Goal: Check status: Check status

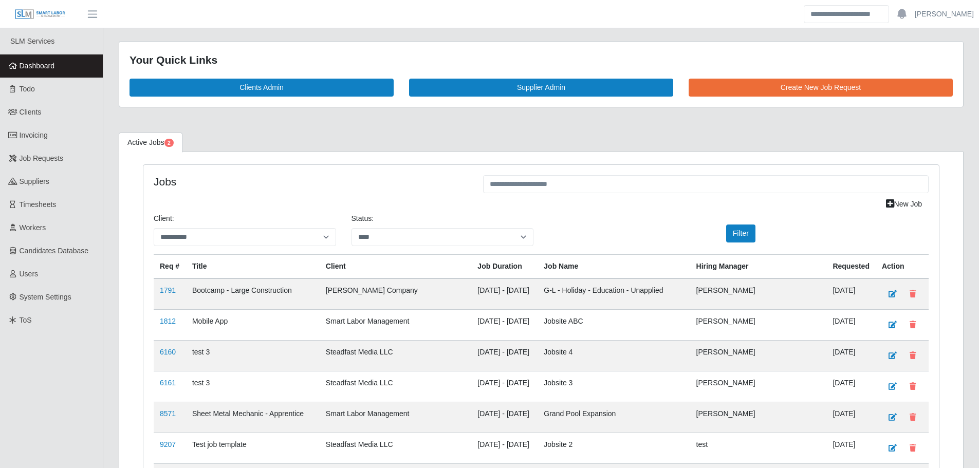
select select "****"
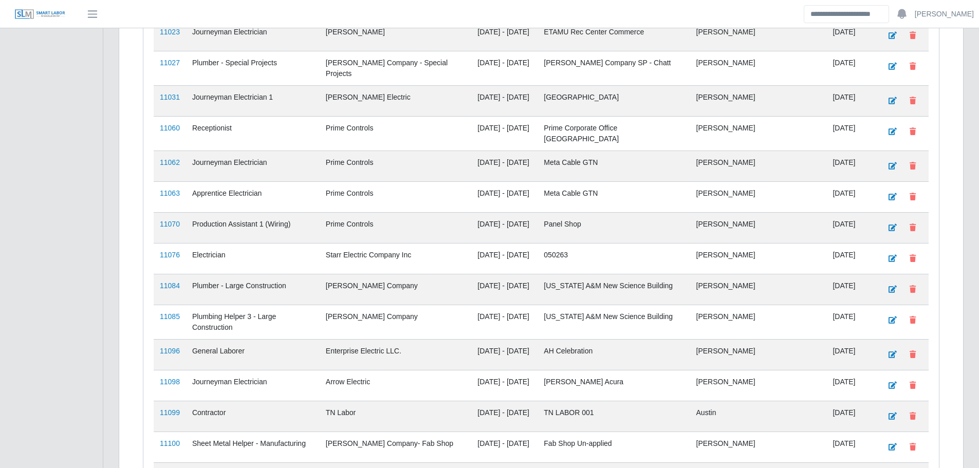
scroll to position [877, 0]
click at [165, 253] on link "11076" at bounding box center [170, 257] width 20 height 8
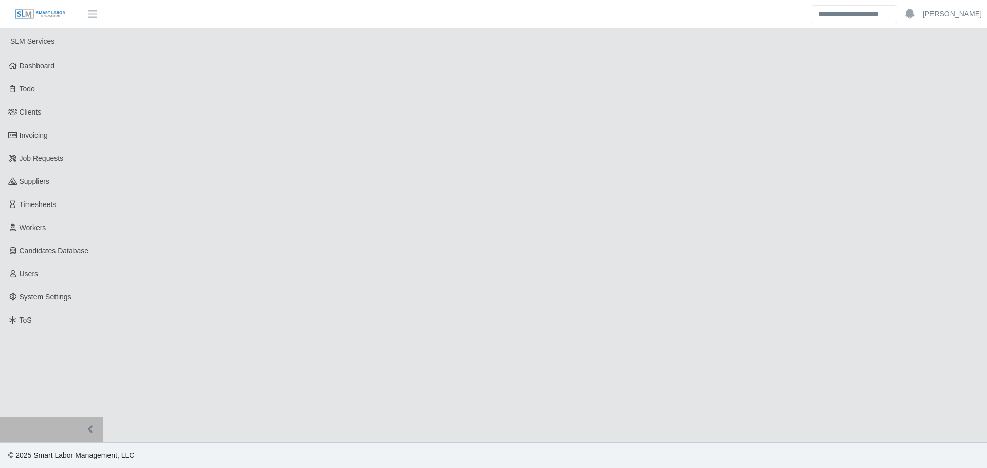
select select "****"
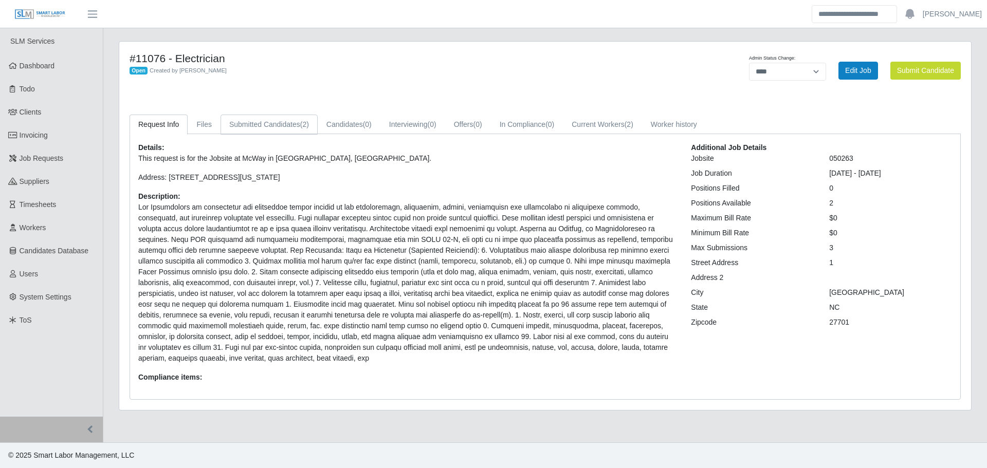
click at [297, 124] on link "Submitted Candidates (2)" at bounding box center [269, 125] width 97 height 20
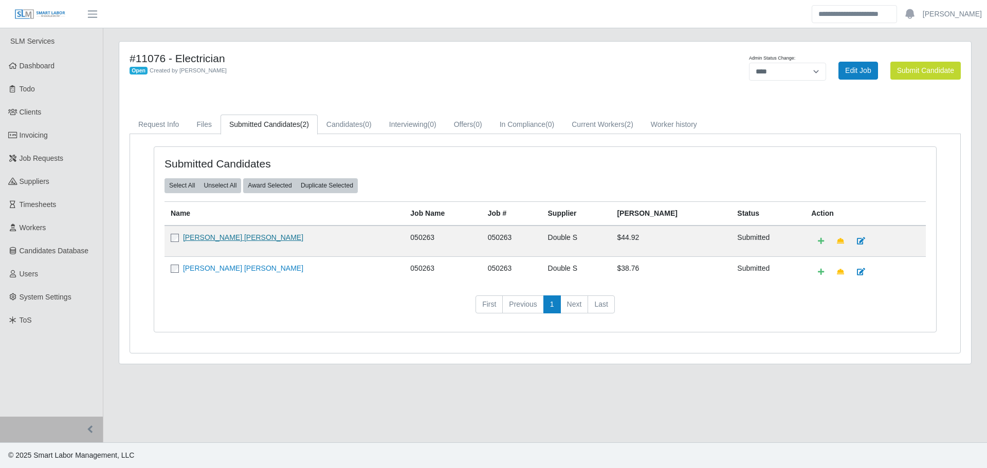
click at [223, 238] on link "[PERSON_NAME] [PERSON_NAME]" at bounding box center [243, 237] width 120 height 8
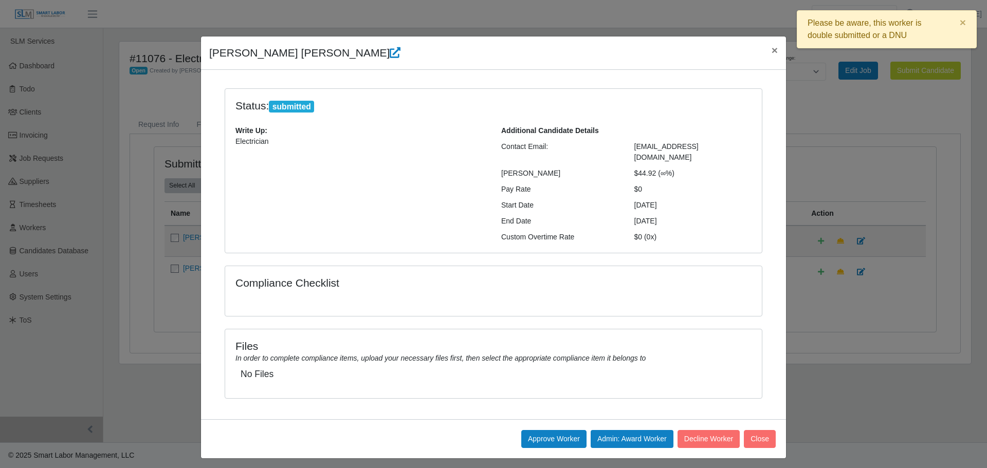
click at [181, 312] on div "[PERSON_NAME] [PERSON_NAME] × Status: submitted Write Up: Electrician Additiona…" at bounding box center [493, 234] width 987 height 468
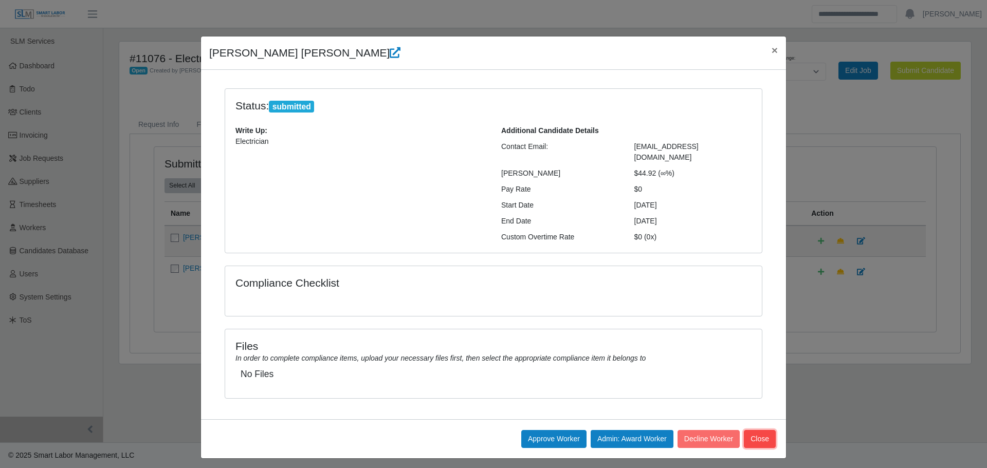
click at [754, 430] on button "Close" at bounding box center [760, 439] width 32 height 18
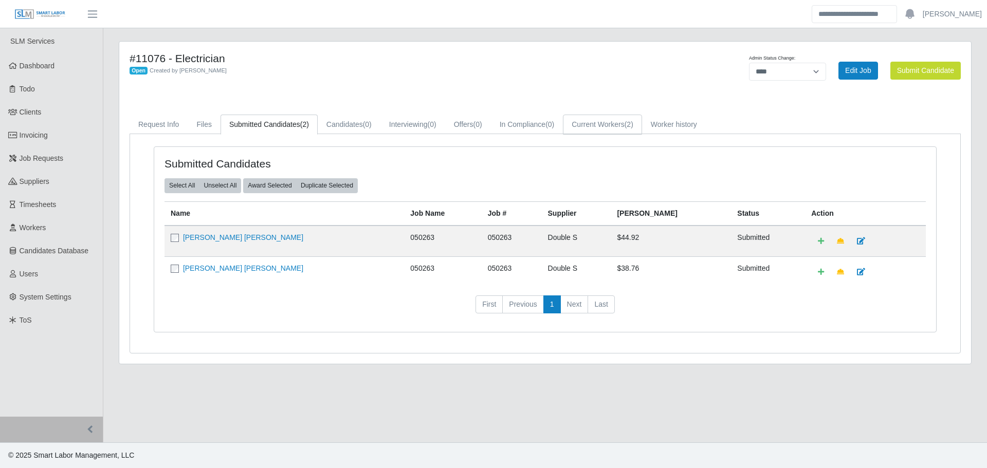
click at [632, 131] on link "Current Workers (2)" at bounding box center [602, 125] width 79 height 20
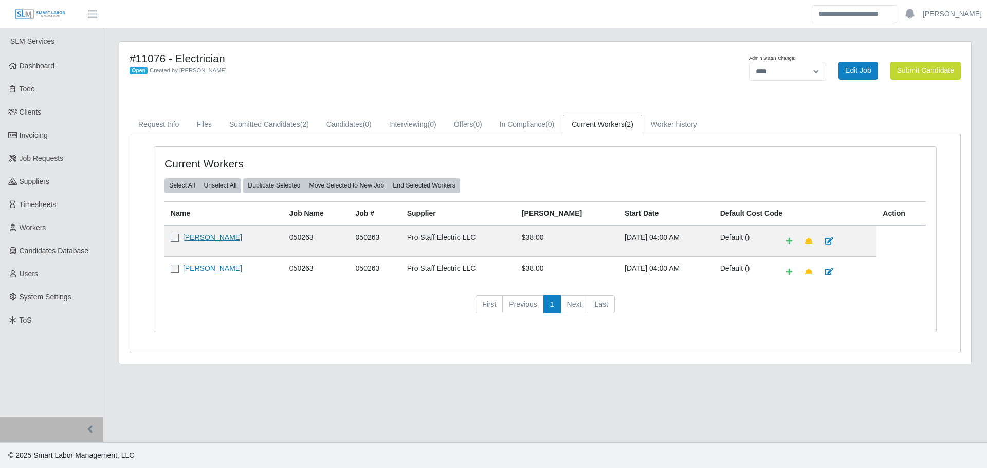
click at [216, 236] on link "[PERSON_NAME]" at bounding box center [212, 237] width 59 height 8
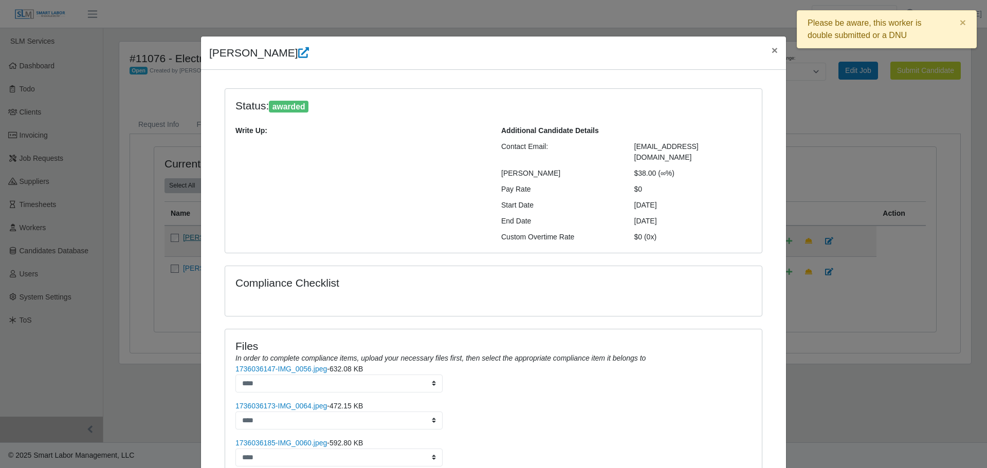
click at [217, 236] on div "Status: awarded Write Up: Additional Candidate Details Contact Email: [EMAIL_AD…" at bounding box center [493, 177] width 553 height 178
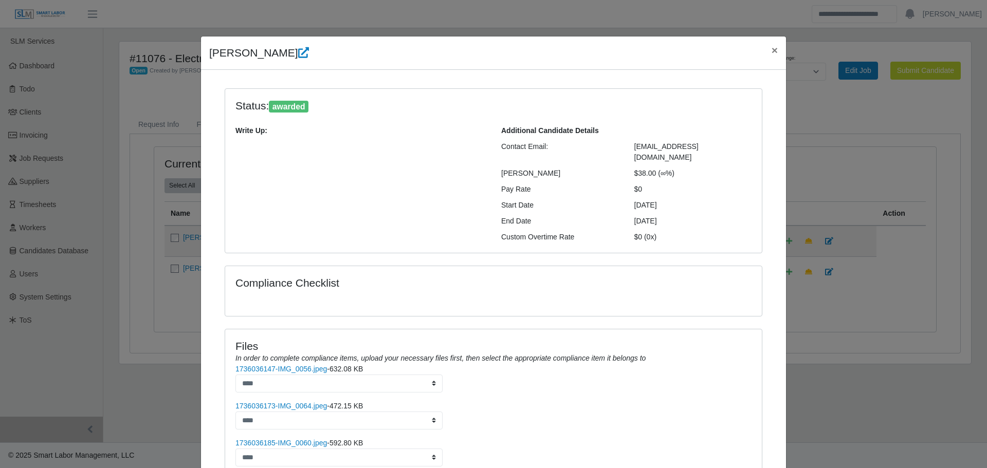
click at [810, 143] on div "[PERSON_NAME] × Status: awarded Write Up: Additional Candidate Details Contact …" at bounding box center [493, 234] width 987 height 468
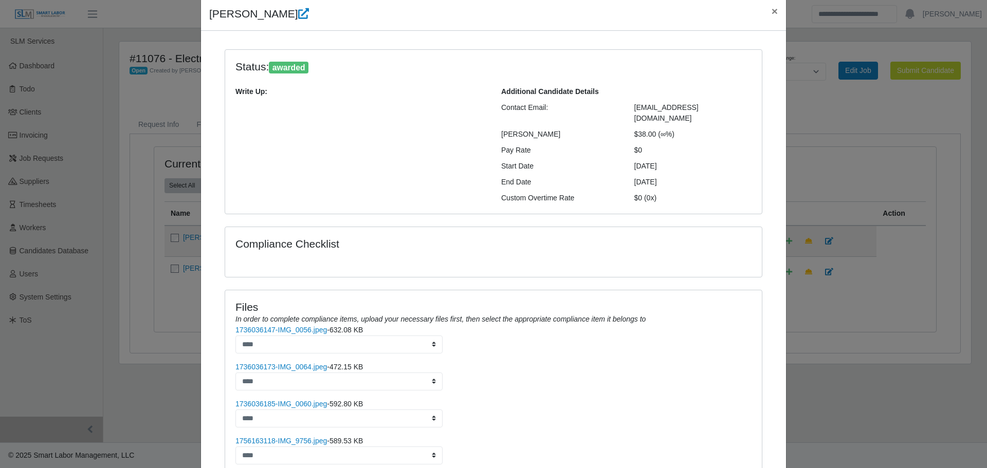
scroll to position [41, 0]
click at [287, 324] on link "1736036147-IMG_0056.jpeg" at bounding box center [281, 328] width 92 height 8
click at [291, 361] on link "1736036173-IMG_0064.jpeg" at bounding box center [281, 365] width 92 height 8
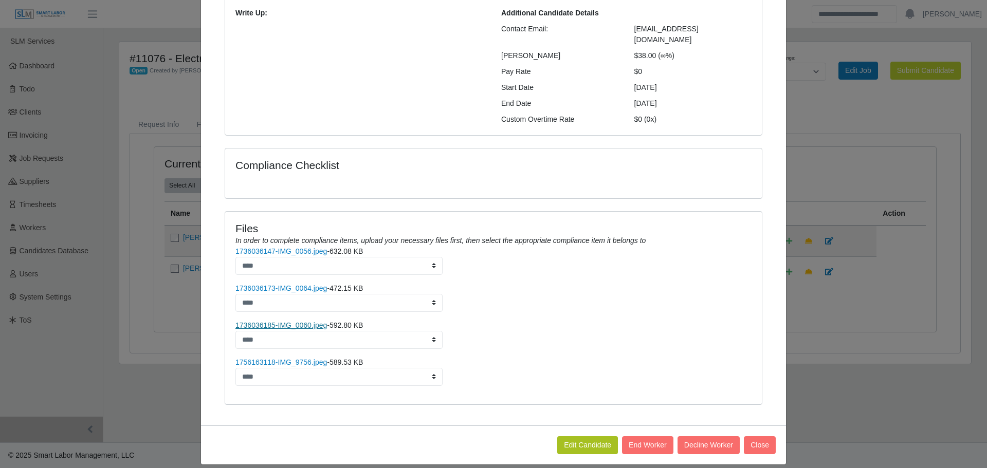
scroll to position [118, 0]
click at [283, 321] on link "1736036185-IMG_0060.jpeg" at bounding box center [281, 325] width 92 height 8
click at [290, 358] on link "1756163118-IMG_9756.jpeg" at bounding box center [281, 362] width 92 height 8
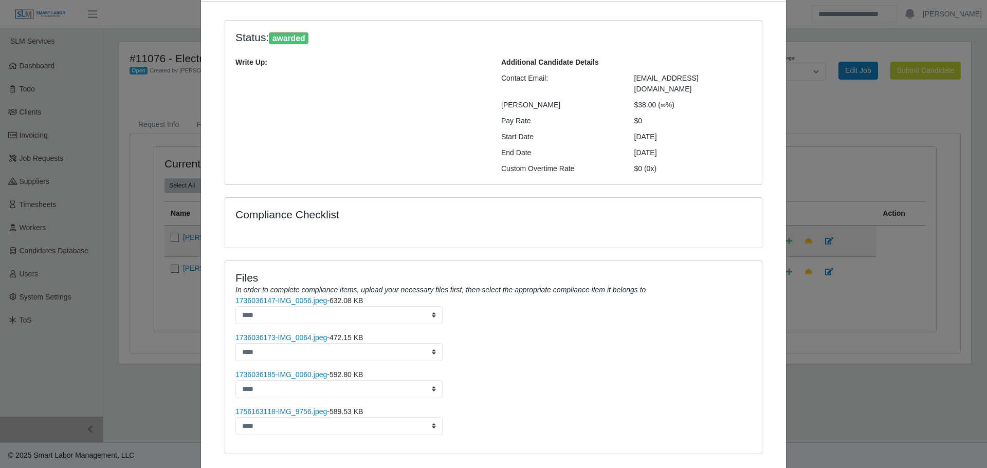
scroll to position [67, 0]
click at [312, 298] on link "1736036147-IMG_0056.jpeg" at bounding box center [281, 302] width 92 height 8
click at [309, 335] on link "1736036173-IMG_0064.jpeg" at bounding box center [281, 339] width 92 height 8
click at [265, 372] on link "1736036185-IMG_0060.jpeg" at bounding box center [281, 376] width 92 height 8
click at [257, 335] on link "1736036173-IMG_0064.jpeg" at bounding box center [281, 339] width 92 height 8
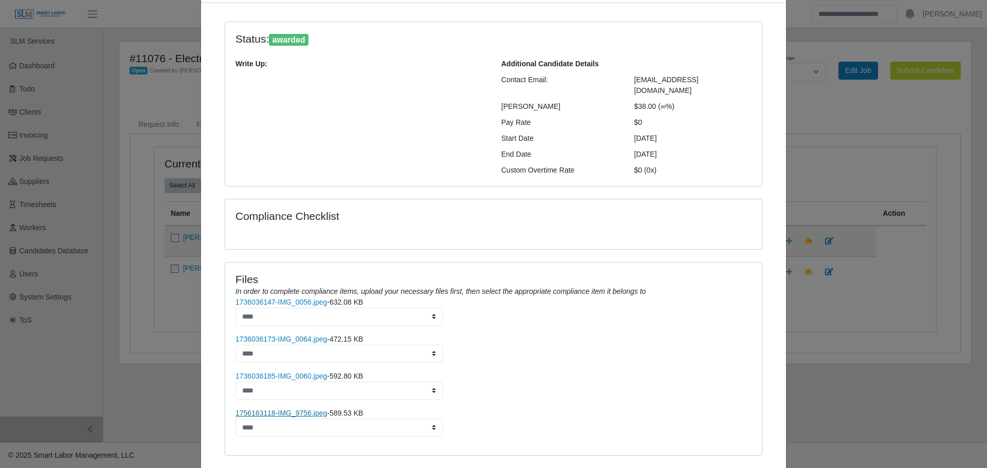
click at [268, 409] on link "1756163118-IMG_9756.jpeg" at bounding box center [281, 413] width 92 height 8
click at [168, 391] on div "[PERSON_NAME] × Status: awarded Write Up: Additional Candidate Details Contact …" at bounding box center [493, 234] width 987 height 468
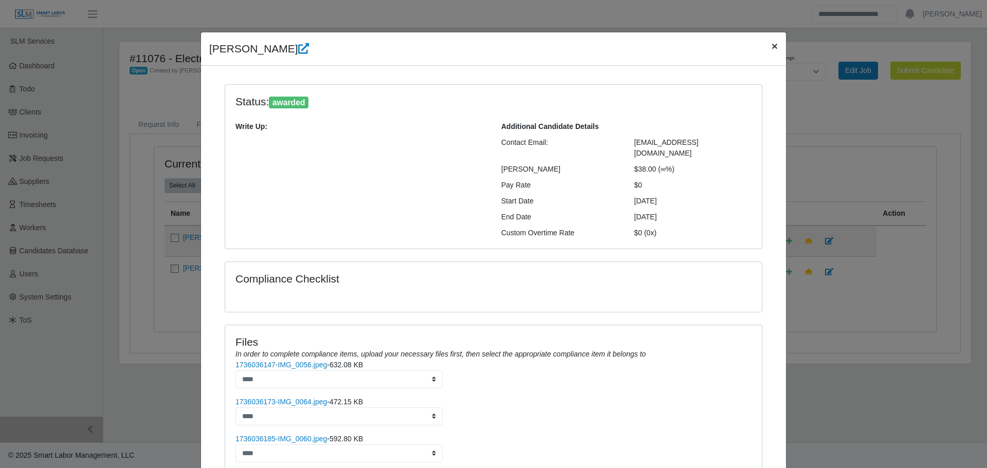
scroll to position [0, 0]
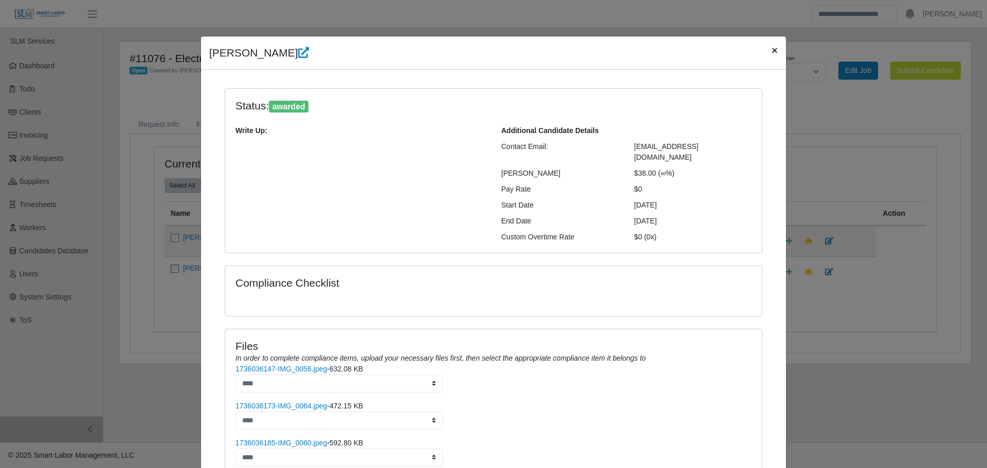
click at [772, 52] on span "×" at bounding box center [775, 50] width 6 height 12
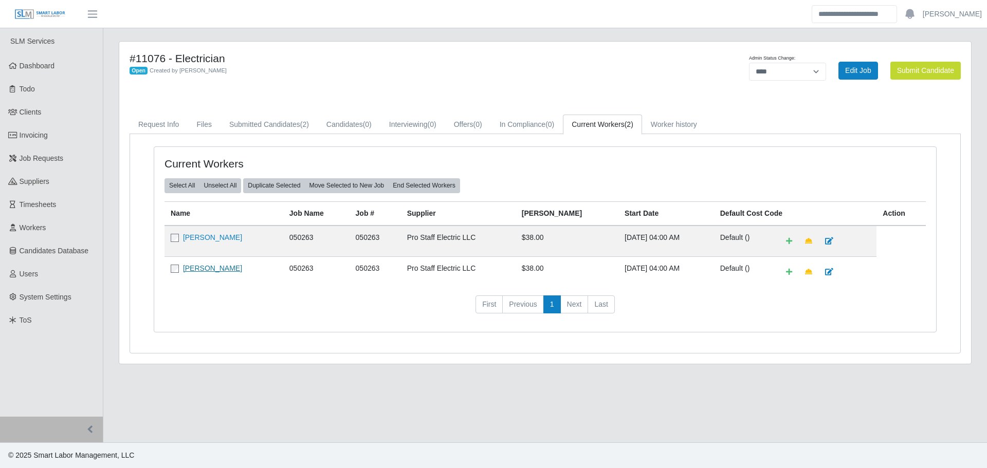
click at [210, 266] on link "[PERSON_NAME]" at bounding box center [212, 268] width 59 height 8
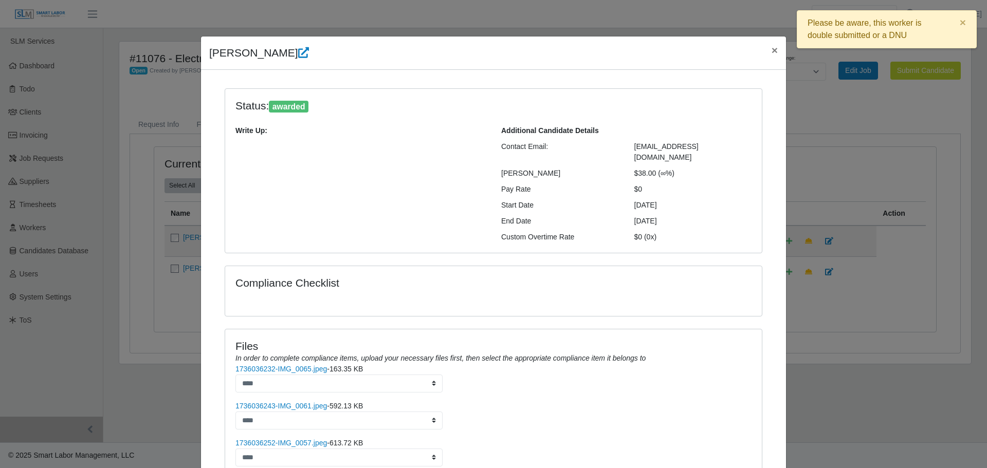
click at [298, 266] on div "Compliance Checklist" at bounding box center [493, 291] width 537 height 50
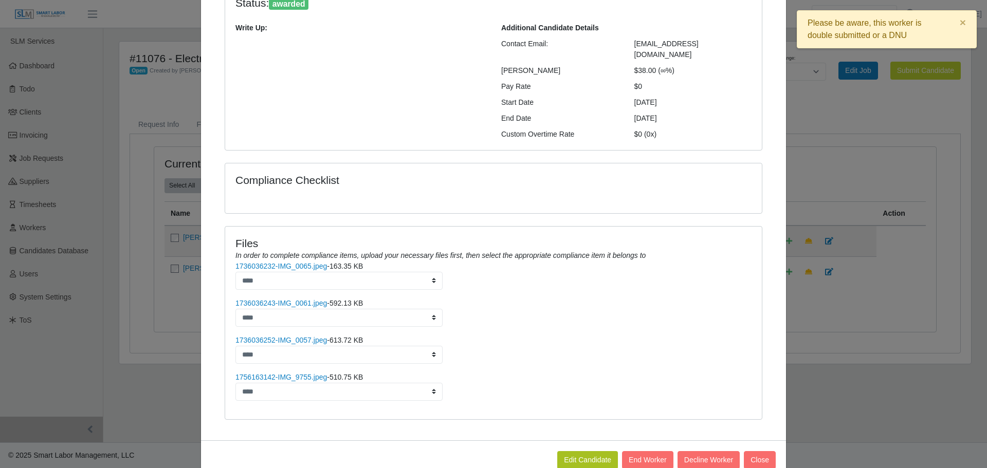
click at [298, 262] on link "1736036232-IMG_0065.jpeg" at bounding box center [281, 266] width 92 height 8
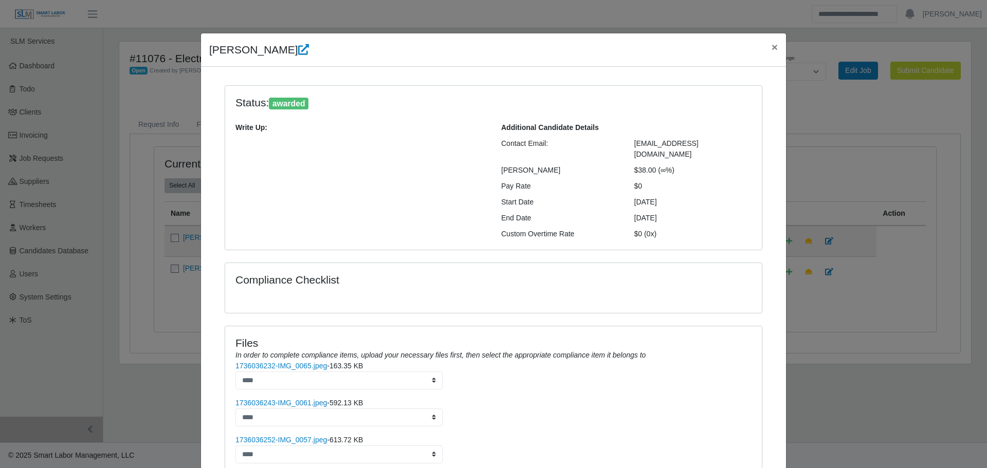
scroll to position [0, 0]
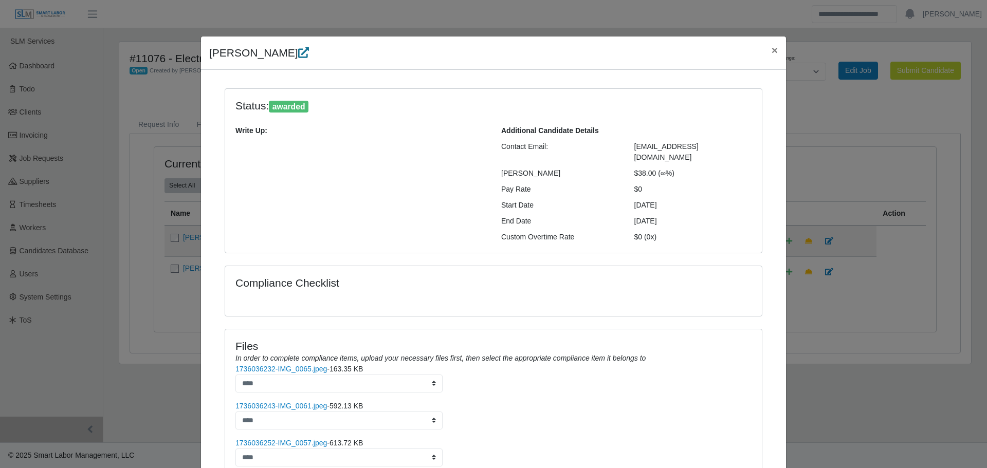
click at [298, 47] on link at bounding box center [303, 53] width 11 height 12
drag, startPoint x: 769, startPoint y: 54, endPoint x: 694, endPoint y: 81, distance: 79.7
click at [772, 53] on span "×" at bounding box center [775, 50] width 6 height 12
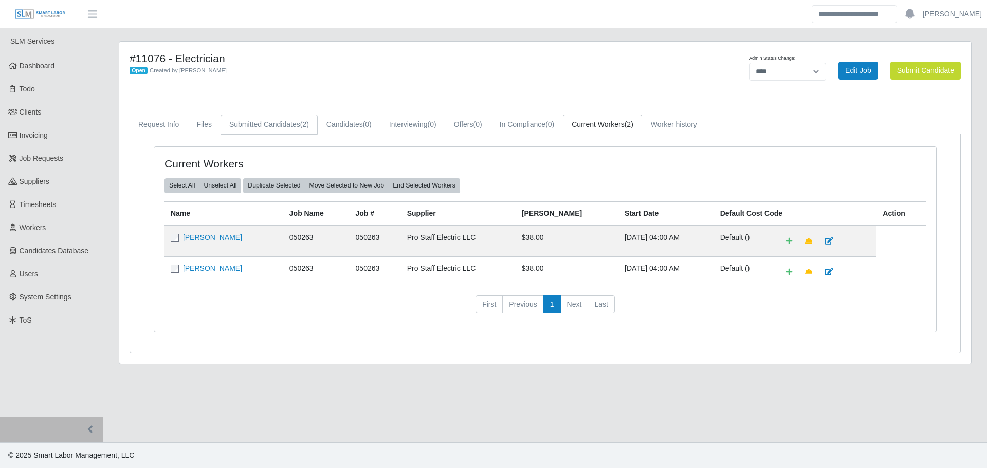
click at [243, 126] on link "Submitted Candidates (2)" at bounding box center [269, 125] width 97 height 20
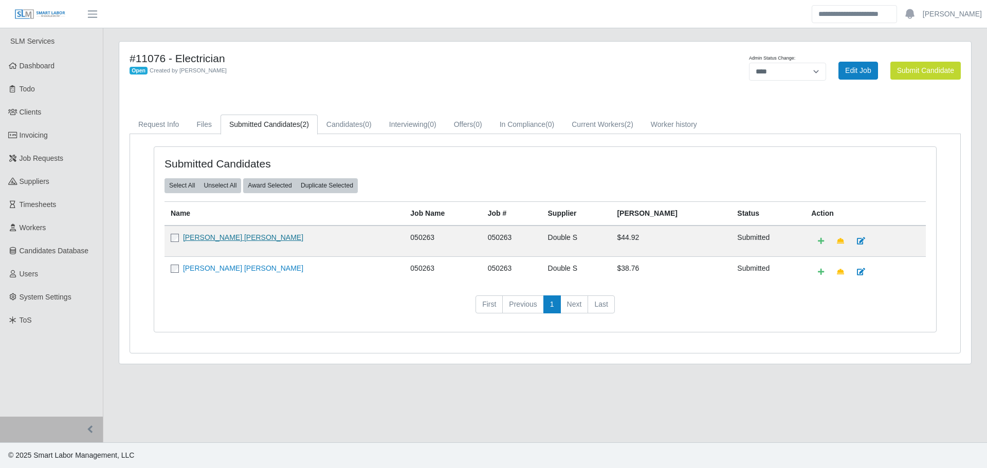
click at [230, 241] on link "[PERSON_NAME] [PERSON_NAME]" at bounding box center [243, 237] width 120 height 8
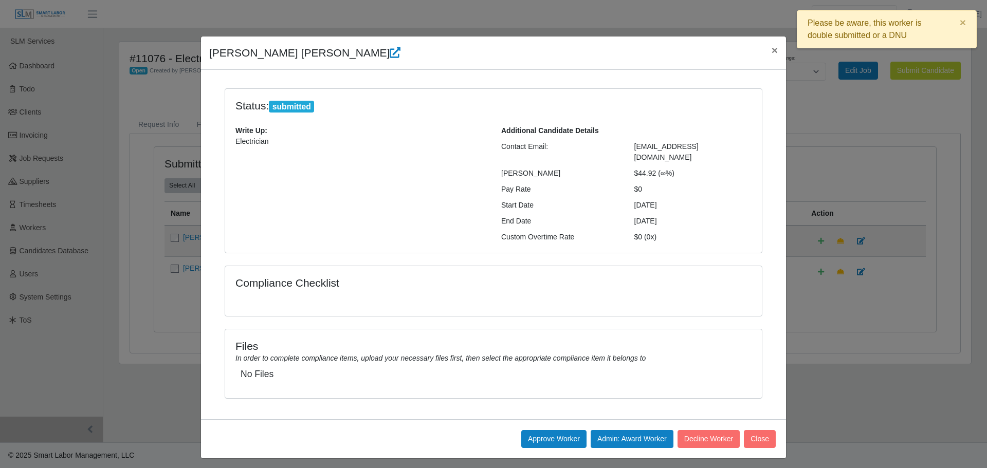
click at [775, 49] on span "×" at bounding box center [775, 50] width 6 height 12
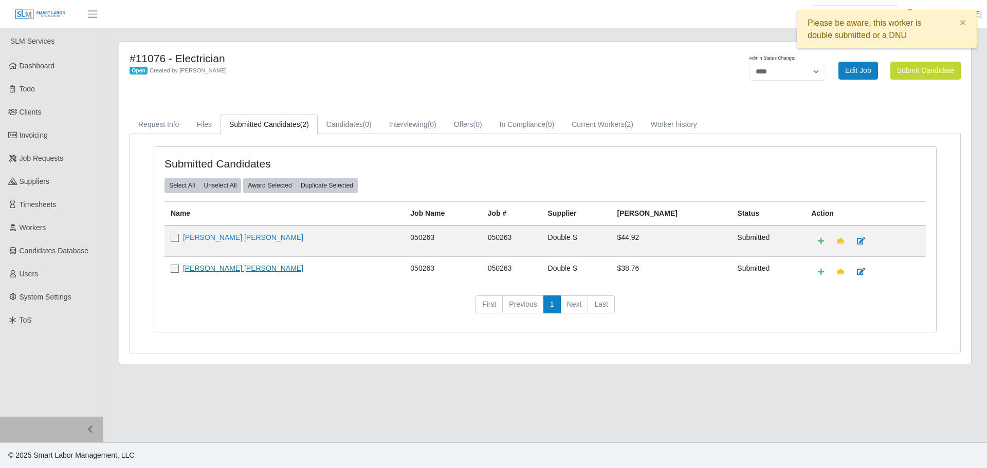
click at [246, 271] on link "[PERSON_NAME] [PERSON_NAME]" at bounding box center [243, 268] width 120 height 8
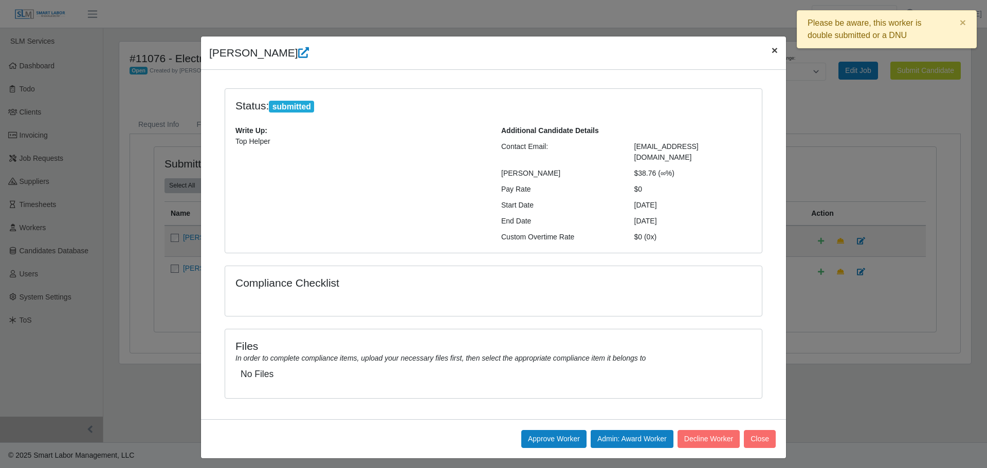
click at [772, 51] on span "×" at bounding box center [775, 50] width 6 height 12
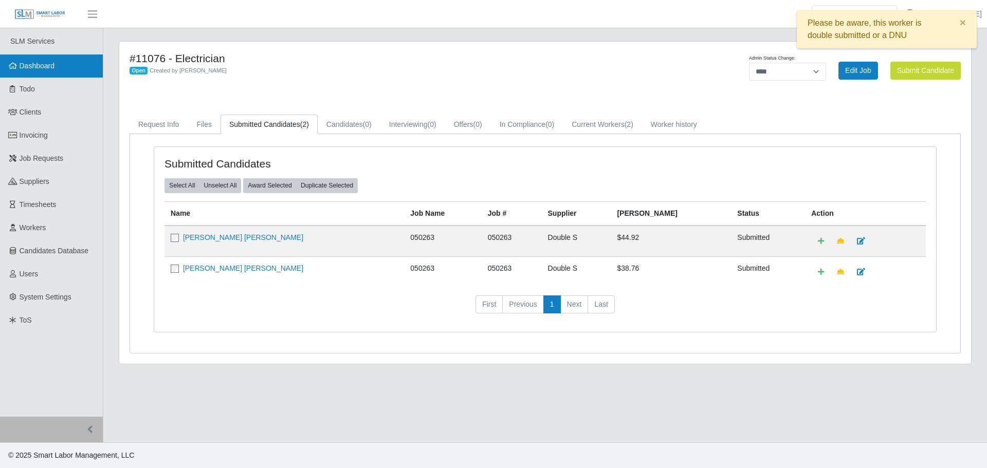
click at [70, 64] on link "Dashboard" at bounding box center [51, 65] width 103 height 23
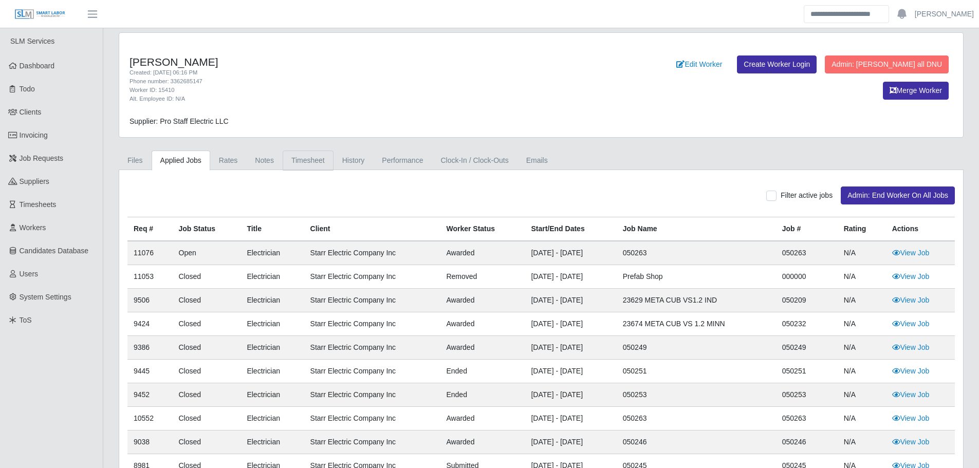
click at [301, 165] on link "Timesheet" at bounding box center [308, 161] width 51 height 20
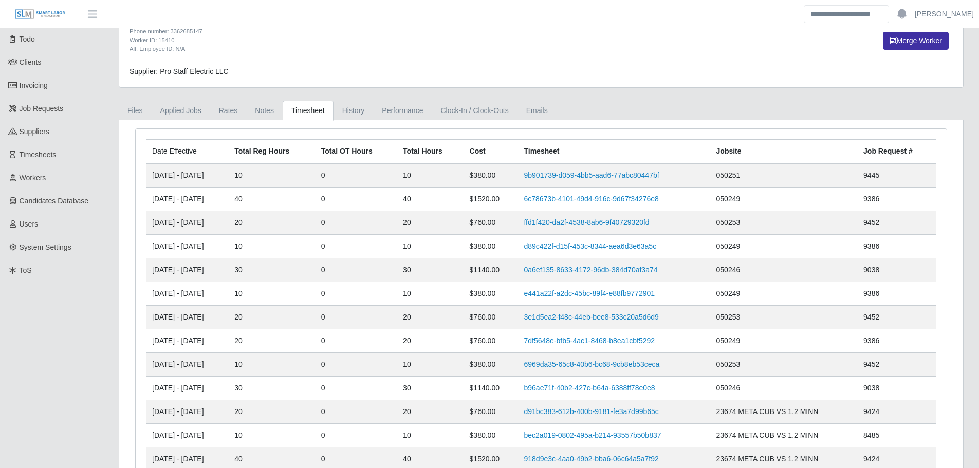
scroll to position [51, 0]
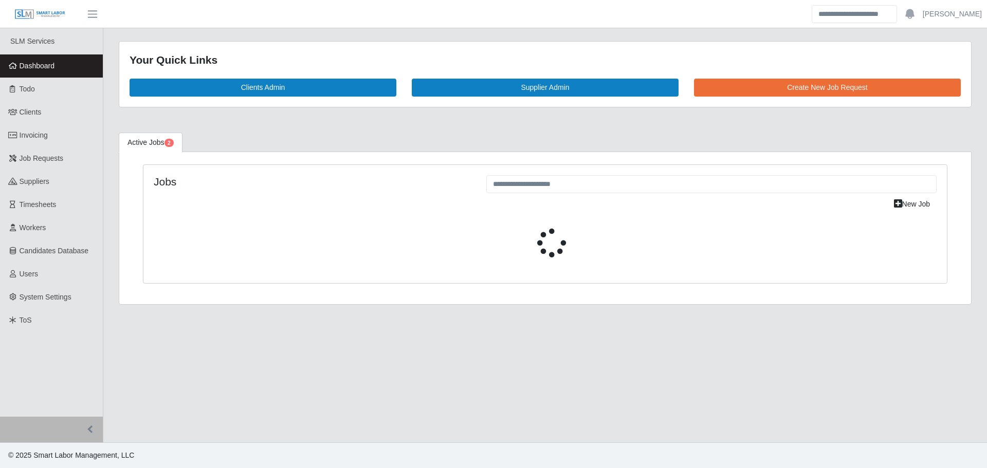
select select "****"
